Goal: Understand process/instructions: Learn how to perform a task or action

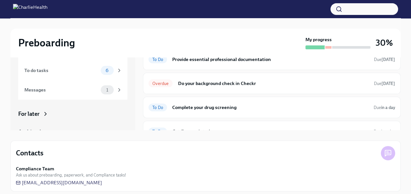
scroll to position [24, 0]
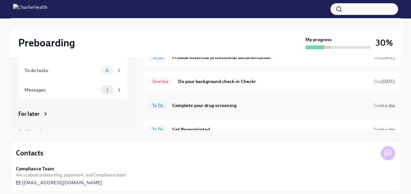
click at [220, 105] on h6 "Complete your drug screening" at bounding box center [270, 105] width 196 height 7
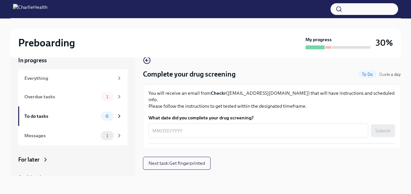
scroll to position [11, 0]
click at [144, 61] on icon "button" at bounding box center [147, 61] width 8 height 8
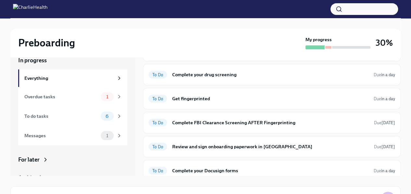
scroll to position [101, 0]
click at [234, 106] on div "To Do Get fingerprinted Due in a day" at bounding box center [272, 98] width 258 height 21
click at [228, 100] on h6 "Get fingerprinted" at bounding box center [270, 98] width 196 height 7
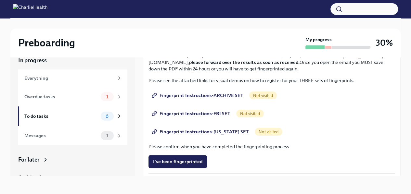
scroll to position [68, 0]
click at [223, 94] on span "Fingerprint Instructions-ARCHIVE SET" at bounding box center [198, 95] width 90 height 6
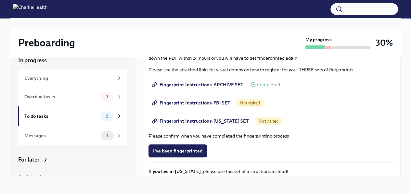
scroll to position [81, 0]
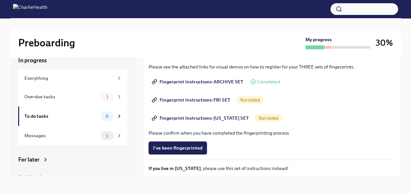
click at [194, 102] on span "Fingerprint Instructions-FBI SET" at bounding box center [191, 100] width 77 height 6
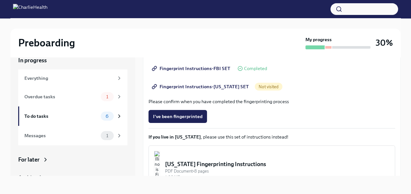
scroll to position [113, 0]
click at [198, 86] on span "Fingerprint Instructions-[US_STATE] SET" at bounding box center [201, 86] width 96 height 6
